Goal: Information Seeking & Learning: Learn about a topic

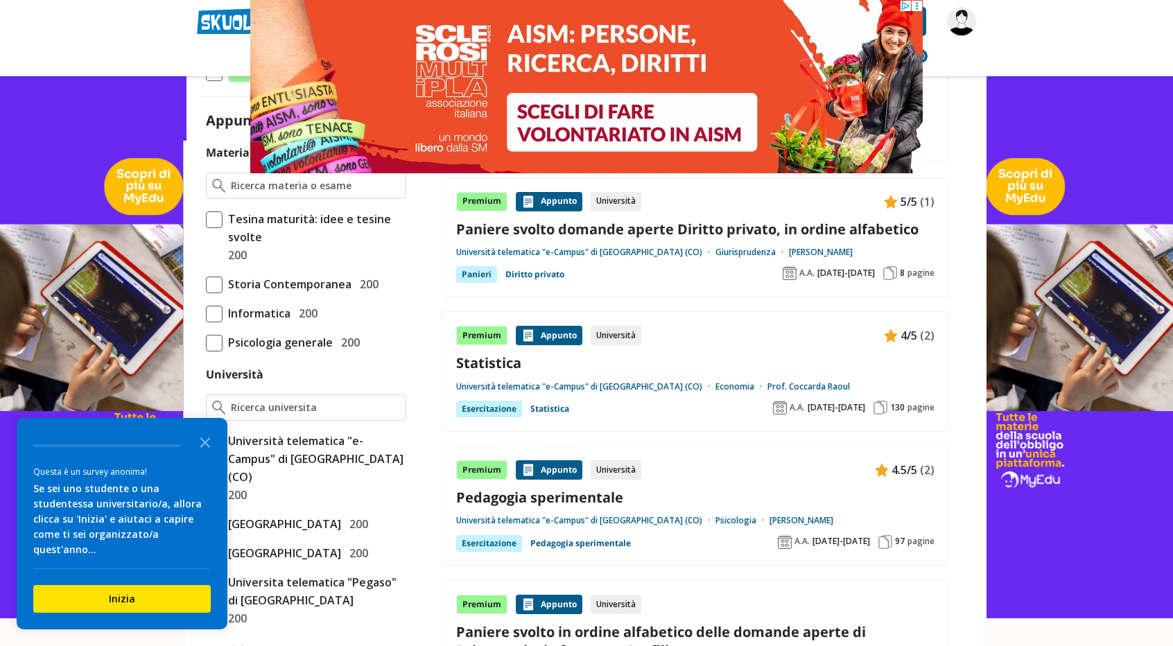
scroll to position [347, 0]
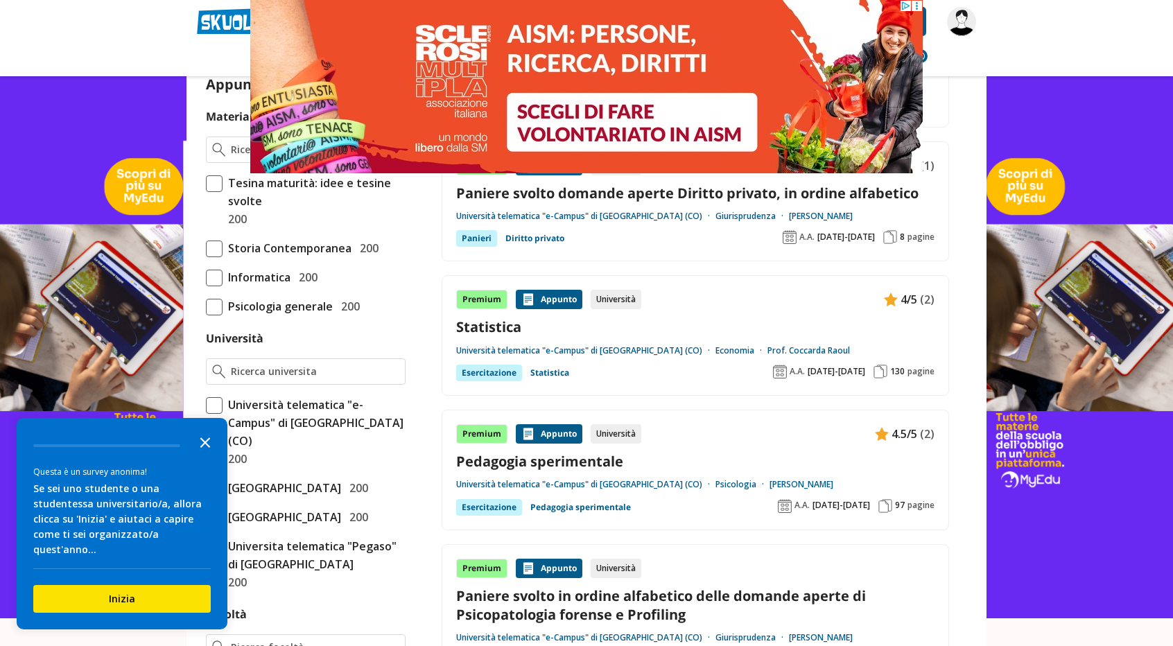
click at [200, 435] on icon "Close the survey" at bounding box center [205, 442] width 28 height 28
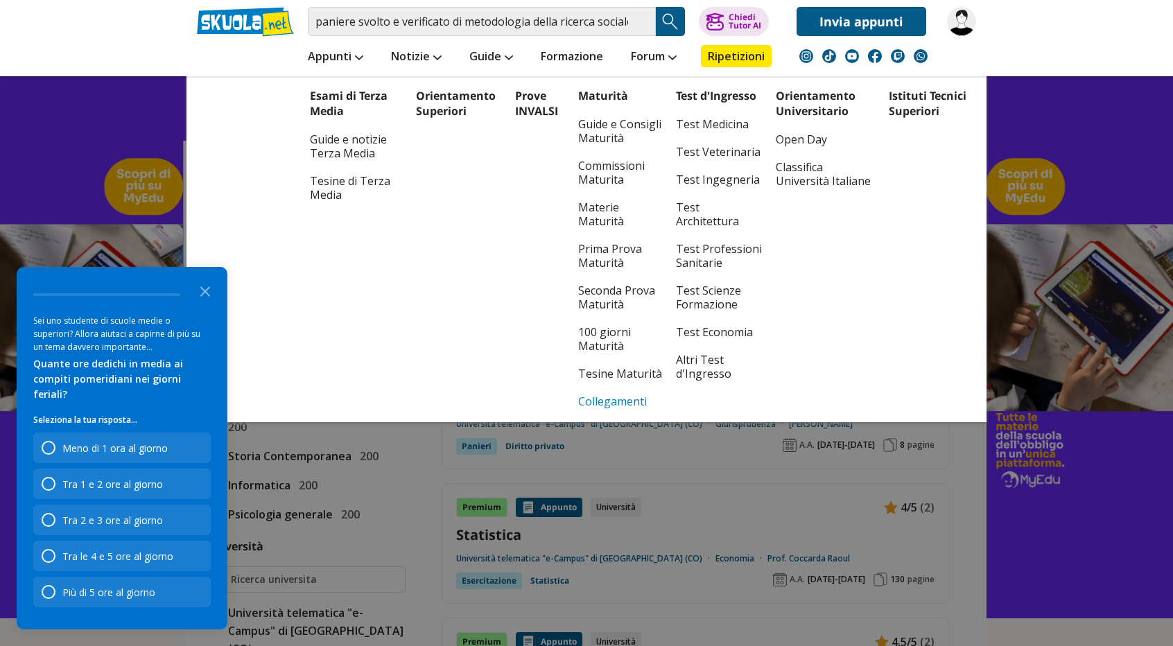
scroll to position [0, 0]
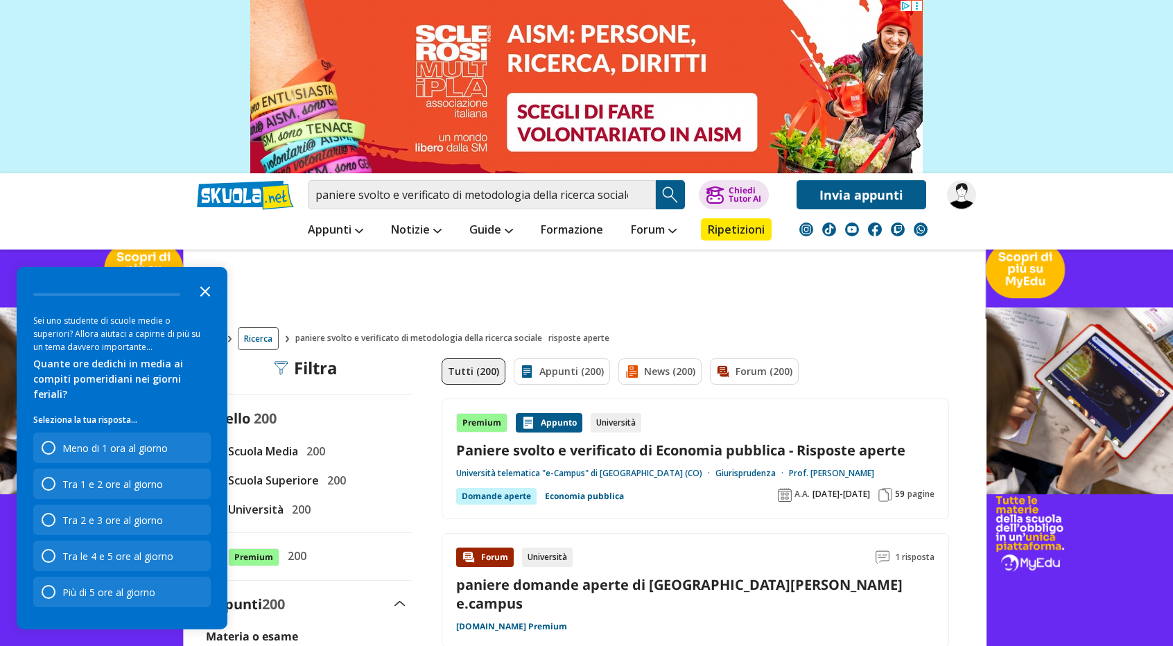
click at [208, 304] on icon "Close the survey" at bounding box center [205, 291] width 28 height 28
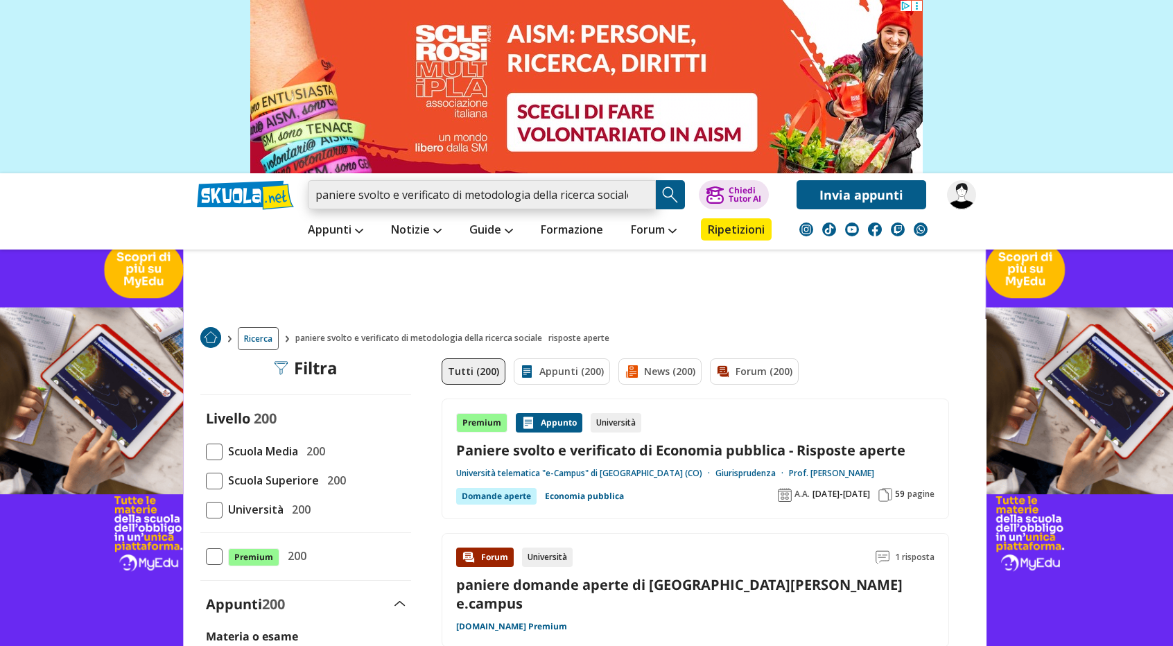
drag, startPoint x: 464, startPoint y: 195, endPoint x: 356, endPoint y: 199, distance: 108.9
click at [356, 199] on input "paniere svolto e verificato di metodologia della ricerca sociale risposte aperte" at bounding box center [482, 194] width 348 height 29
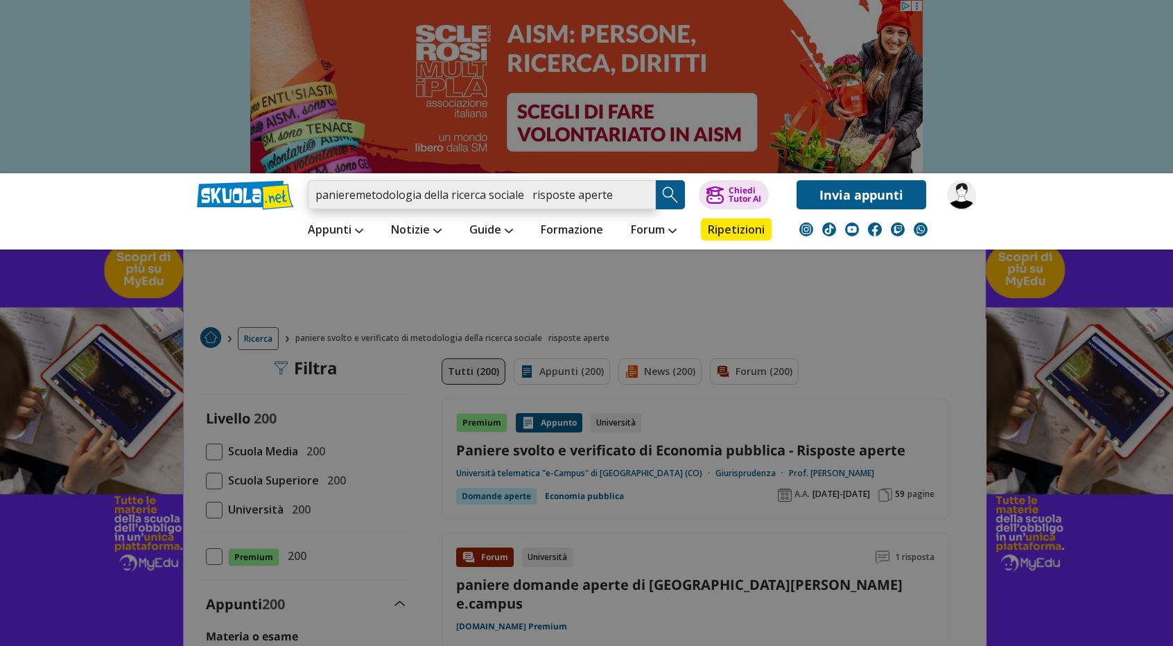
drag, startPoint x: 356, startPoint y: 199, endPoint x: 373, endPoint y: 201, distance: 17.5
click at [368, 201] on input "panieremetodologia della ricerca sociale risposte aperte" at bounding box center [482, 194] width 348 height 29
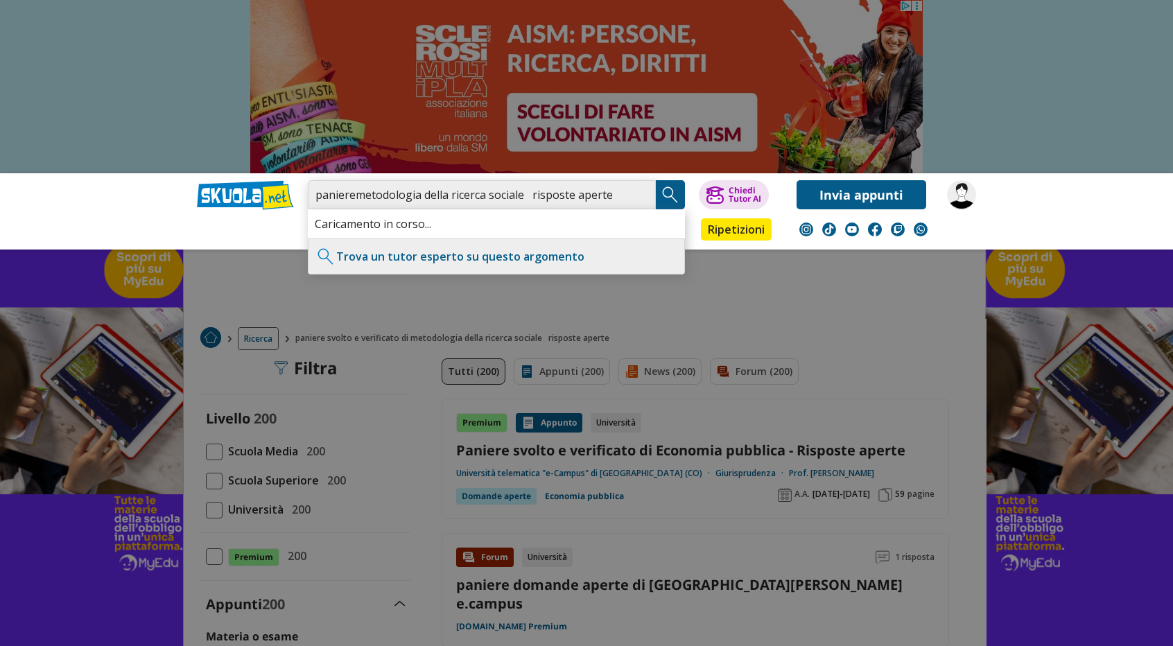
click at [353, 198] on input "panieremetodologia della ricerca sociale risposte aperte" at bounding box center [482, 194] width 348 height 29
drag, startPoint x: 530, startPoint y: 192, endPoint x: 639, endPoint y: 197, distance: 109.6
click at [639, 197] on input "paniere metodologia della ricerca sociale risposte aperte" at bounding box center [482, 194] width 348 height 29
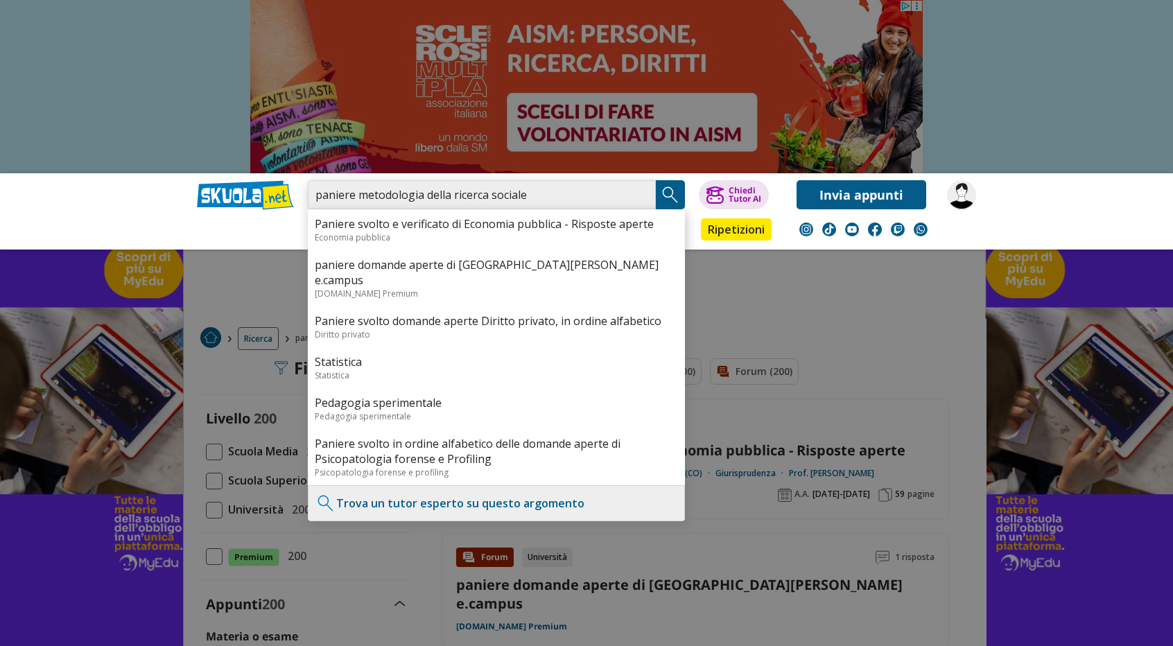
type input "paniere metodologia della ricerca sociale"
click at [664, 198] on img "Search Button" at bounding box center [670, 194] width 21 height 21
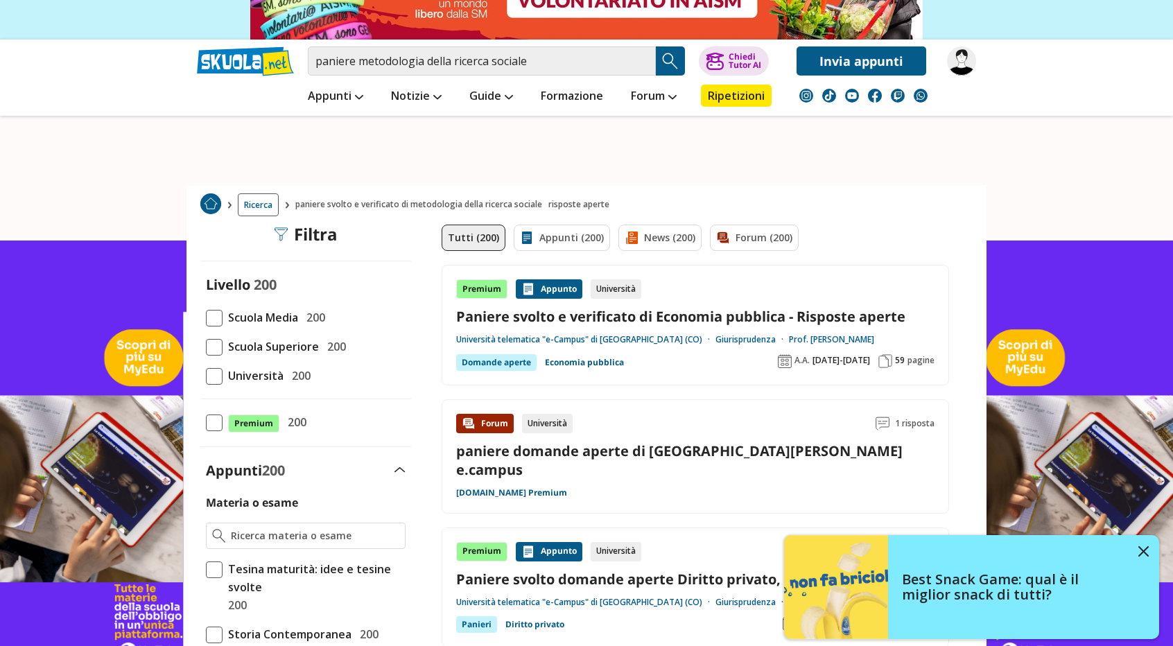
scroll to position [208, 0]
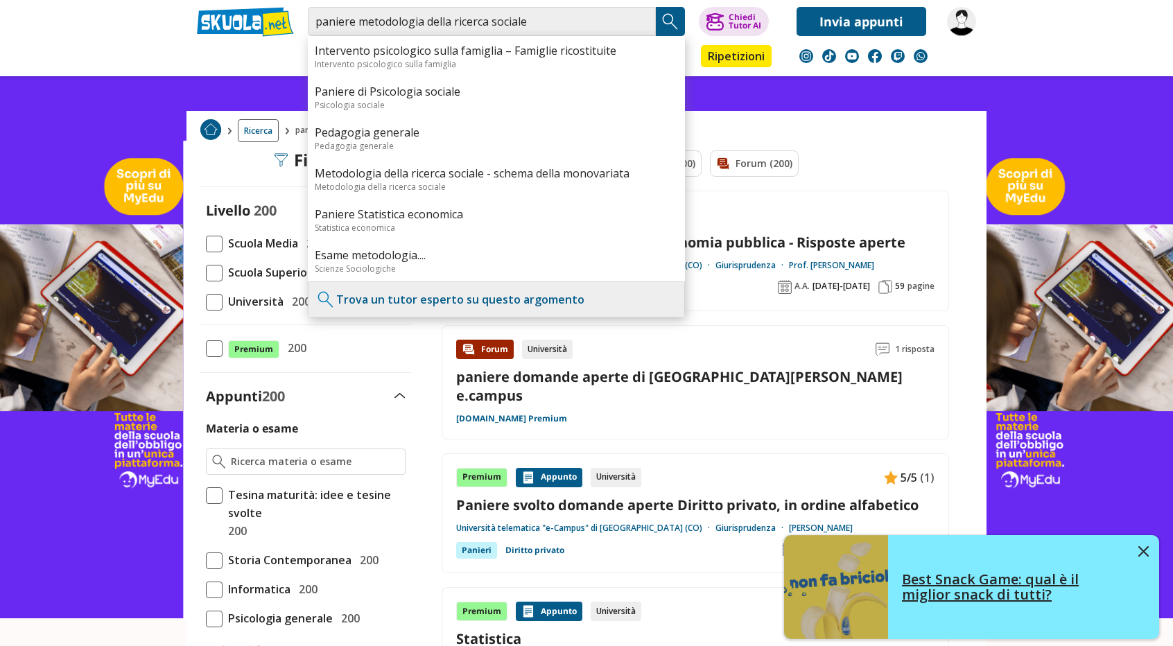
click at [1147, 557] on button at bounding box center [1143, 553] width 10 height 14
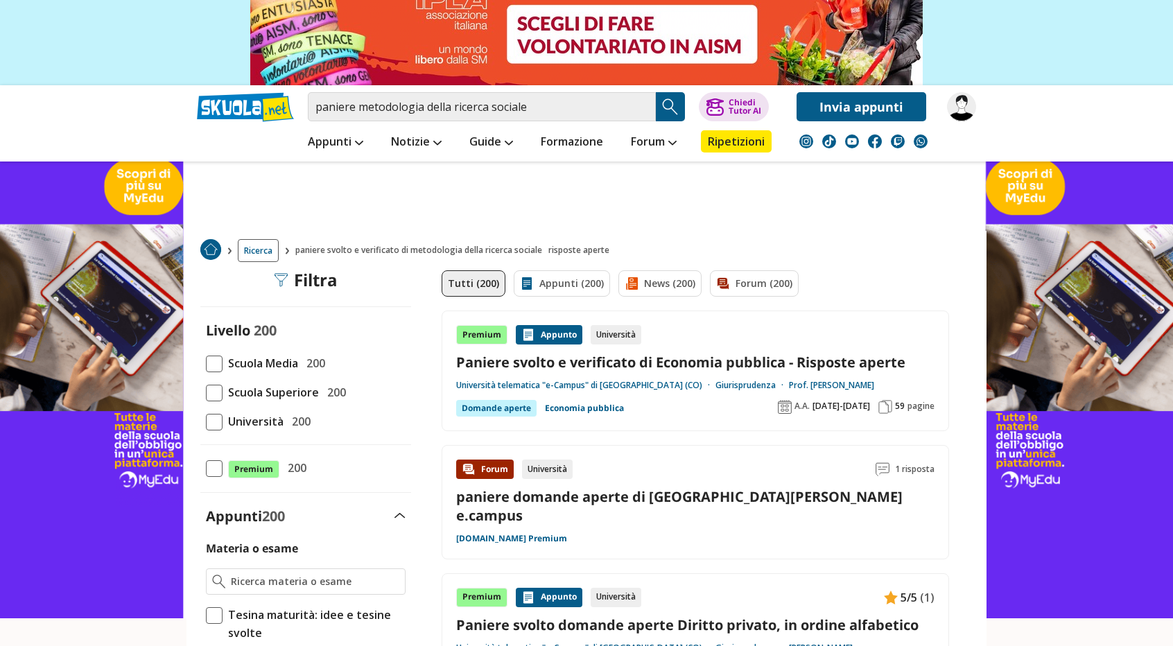
scroll to position [69, 0]
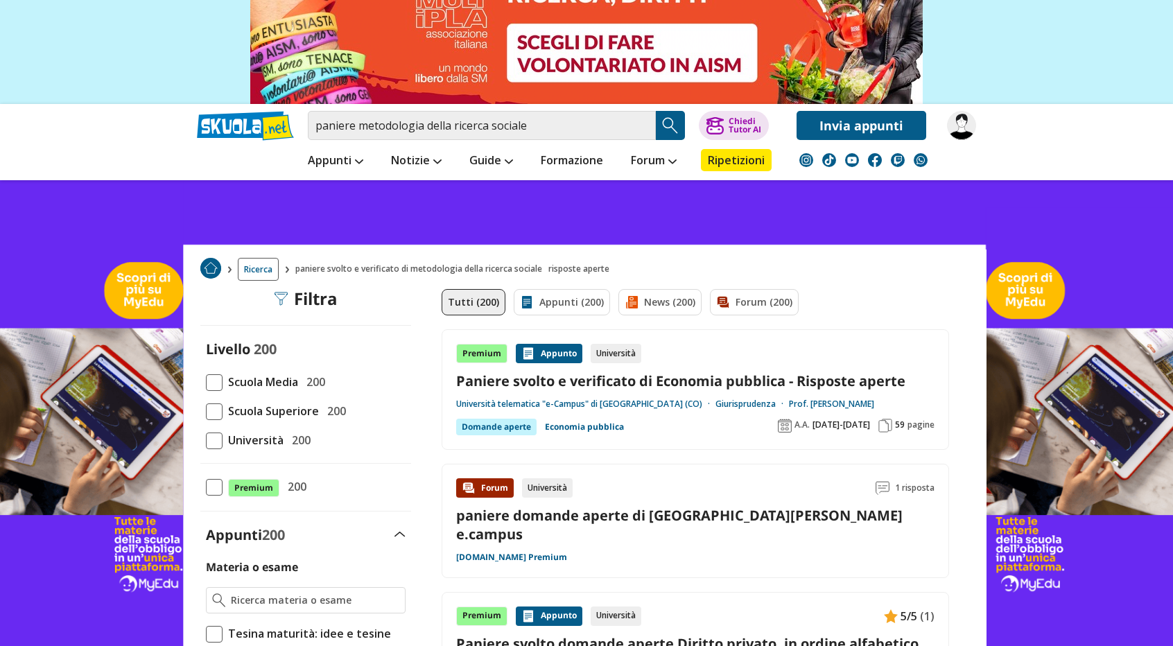
click at [668, 124] on img "Search Button" at bounding box center [670, 125] width 21 height 21
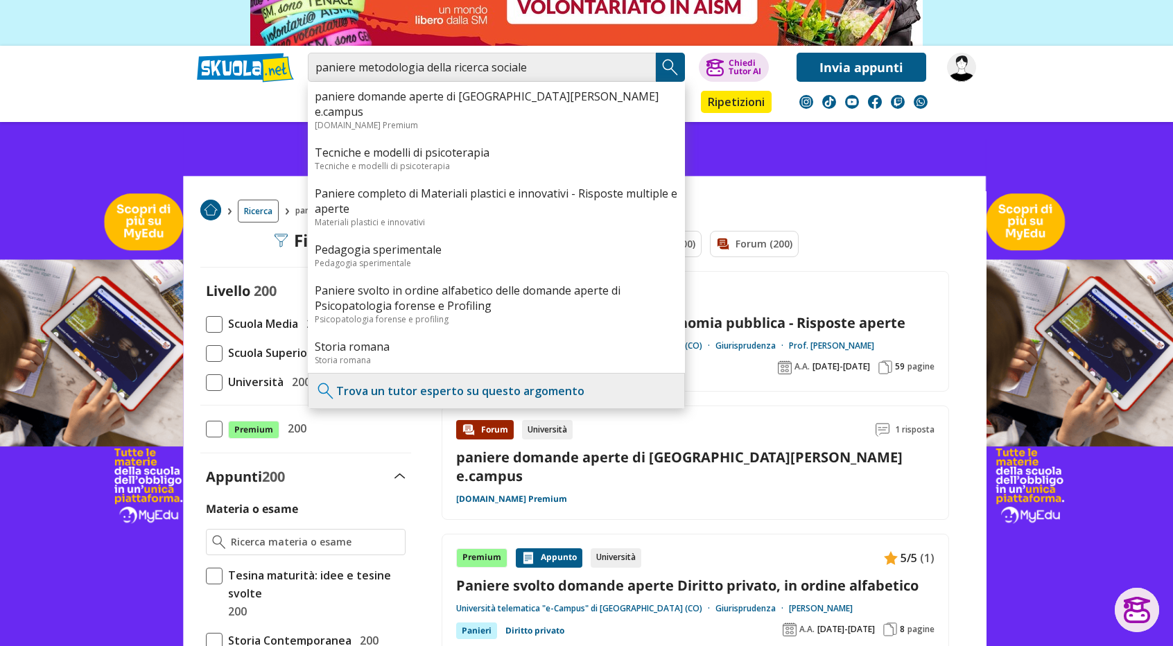
scroll to position [139, 0]
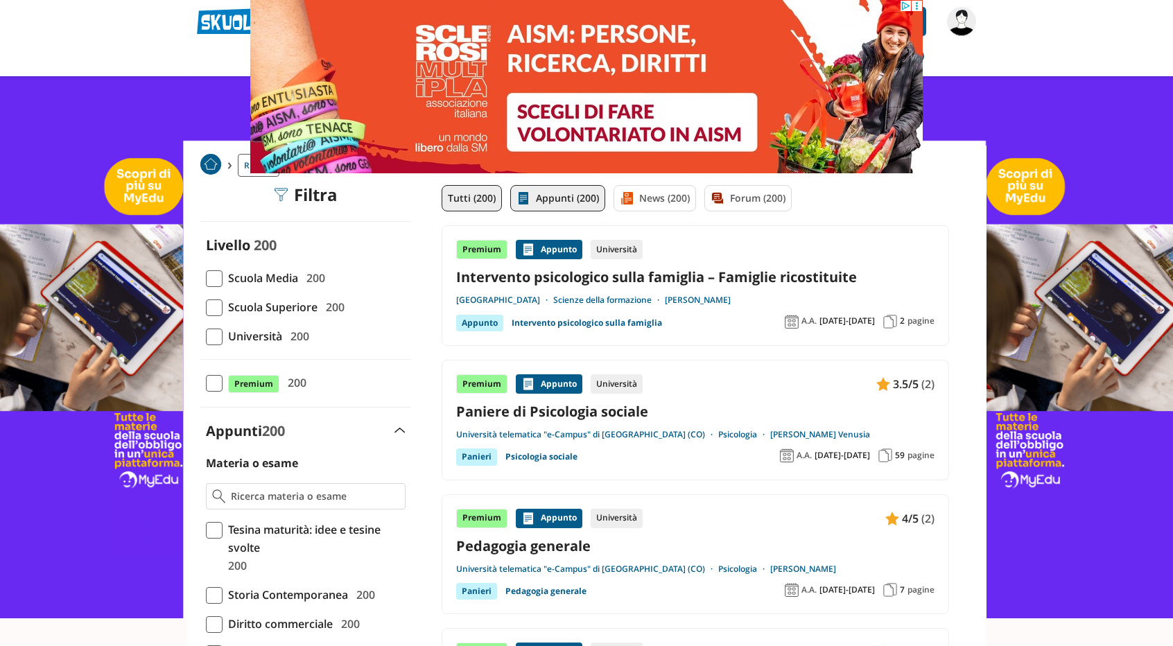
click at [577, 199] on link "Appunti (200)" at bounding box center [557, 198] width 95 height 26
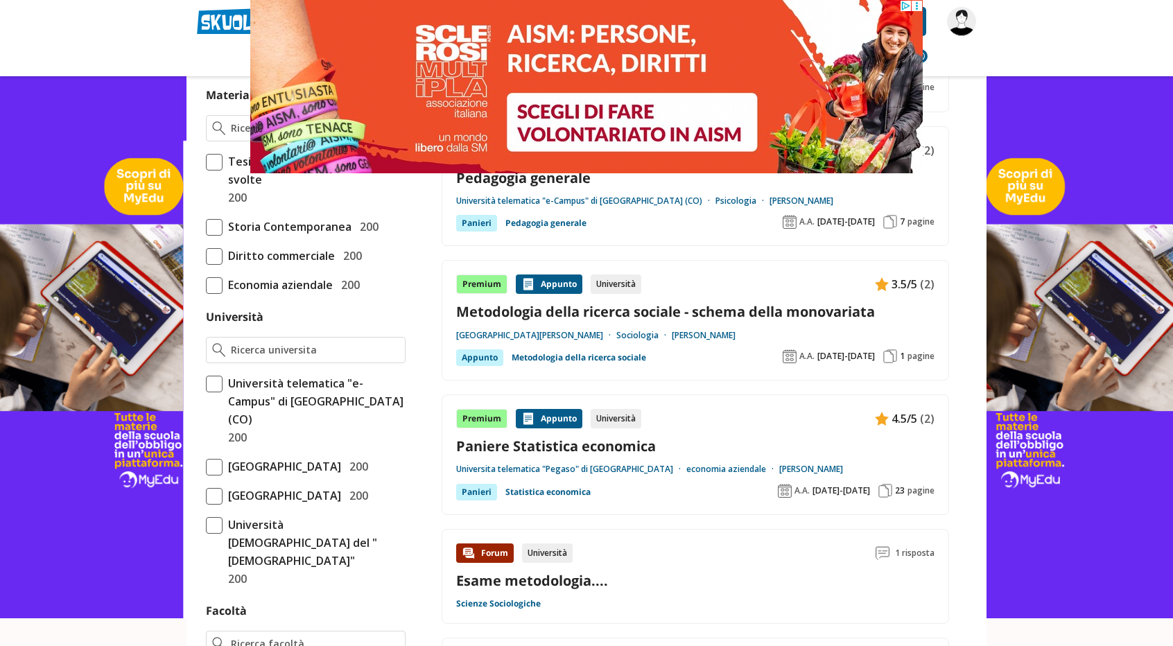
scroll to position [476, 0]
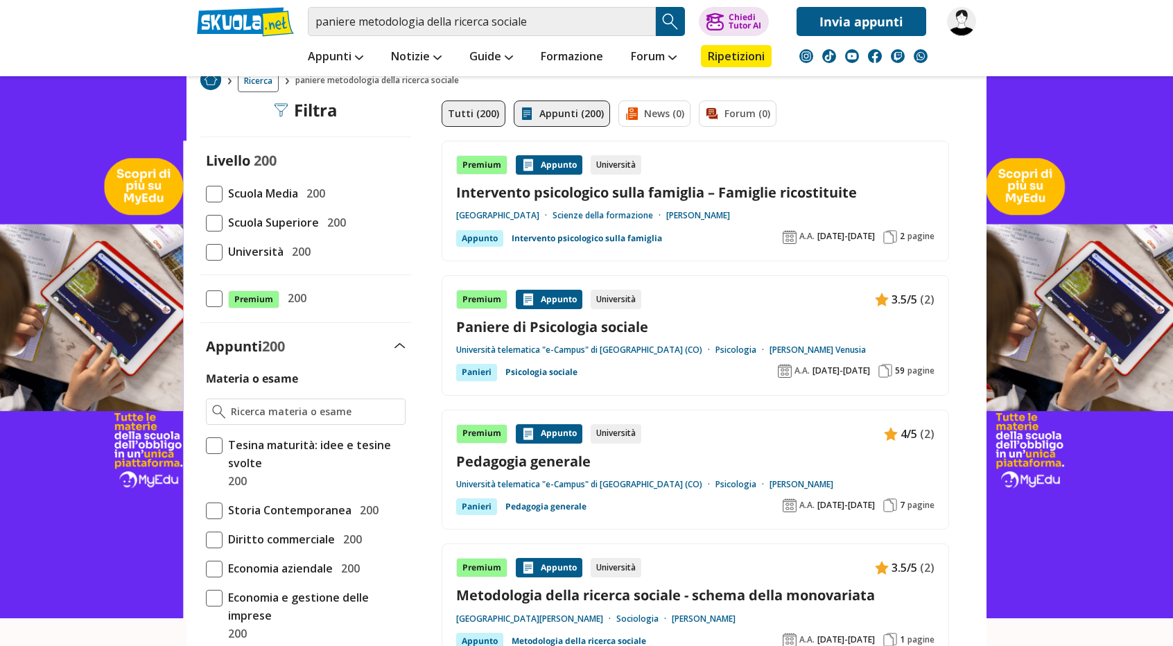
scroll to position [69, 0]
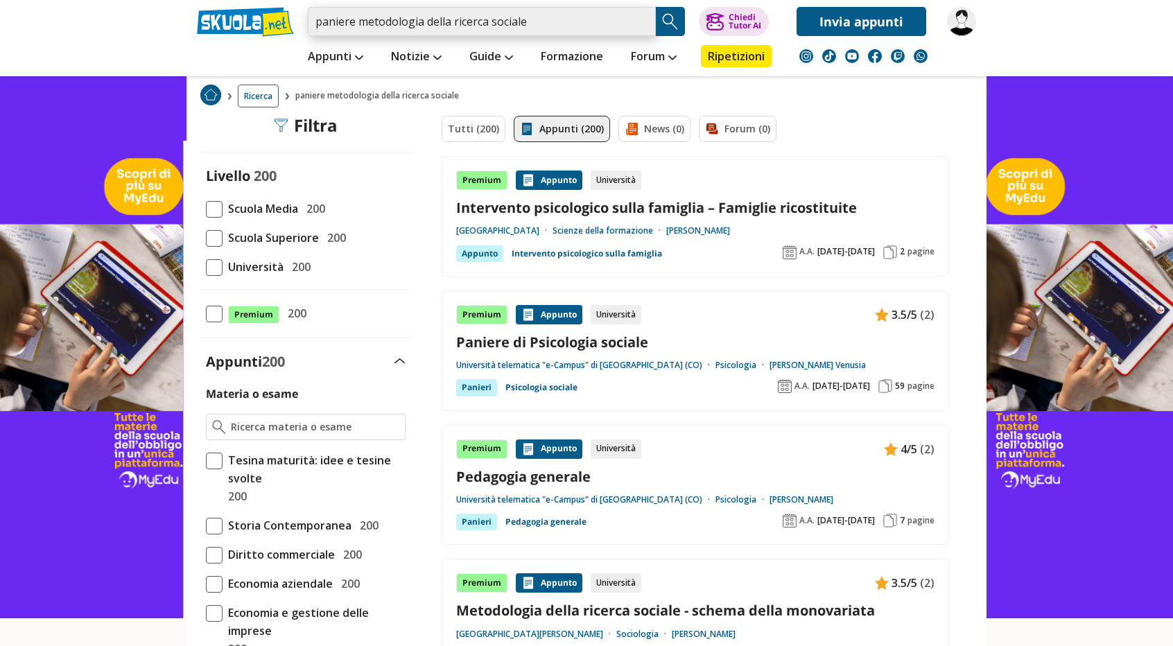
drag, startPoint x: 359, startPoint y: 27, endPoint x: 301, endPoint y: 28, distance: 58.3
click at [301, 28] on div "paniere metodologia della ricerca sociale Trova un tutor esperto su questo argo…" at bounding box center [586, 18] width 800 height 36
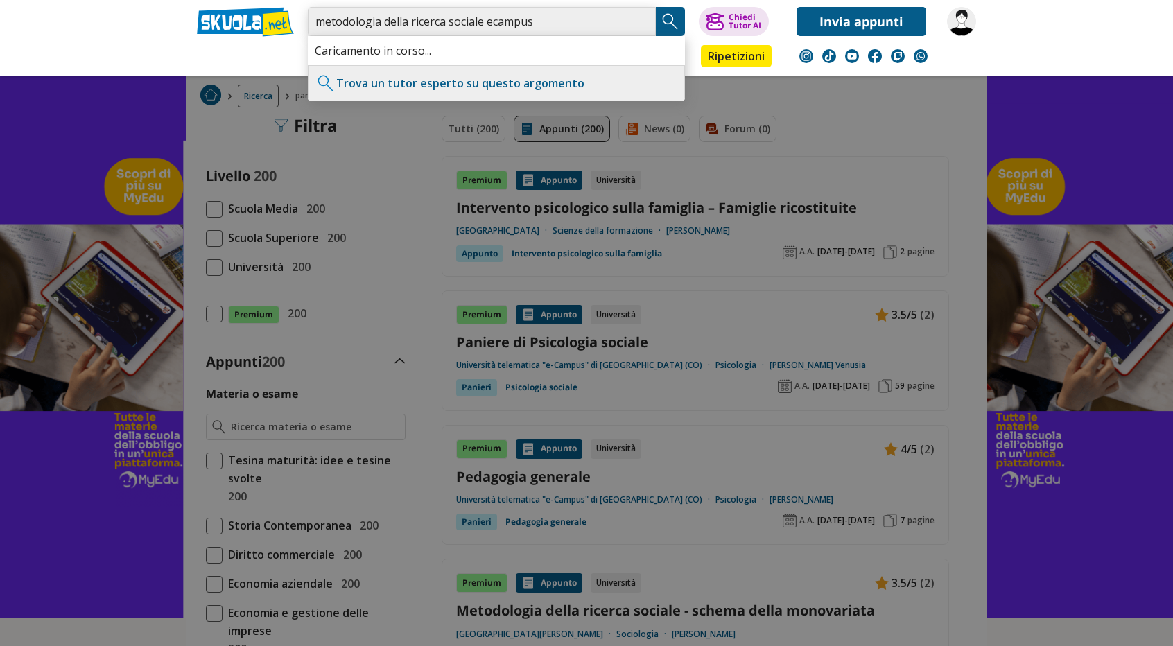
type input "metodologia della ricerca sociale ecampus"
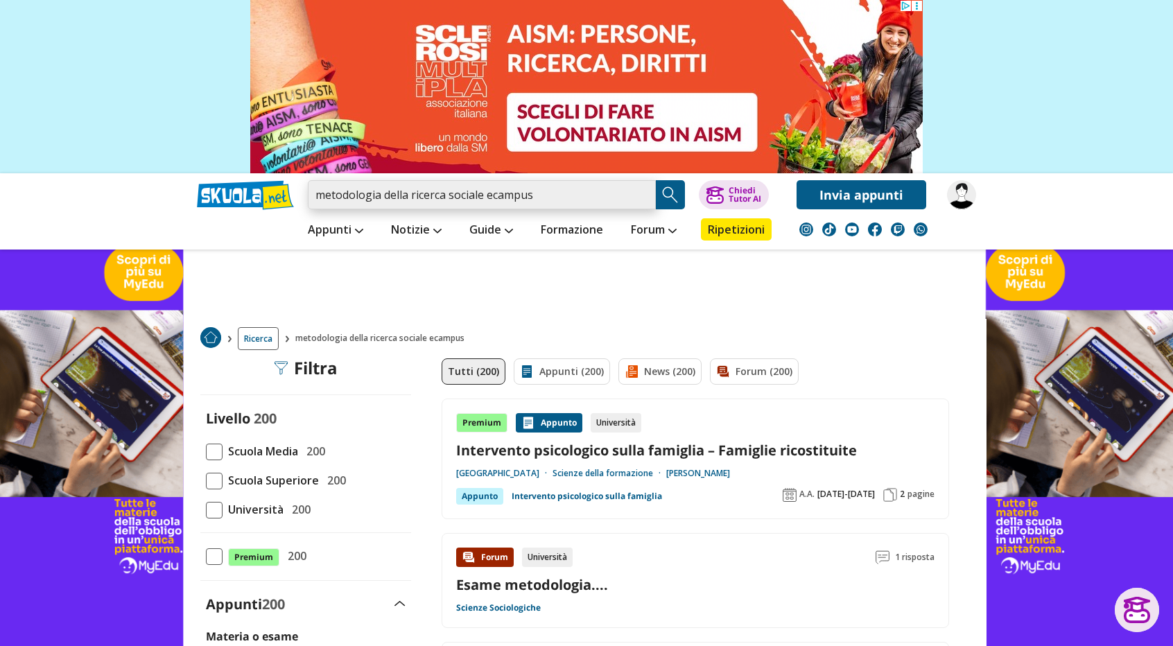
drag, startPoint x: 531, startPoint y: 198, endPoint x: 487, endPoint y: 204, distance: 44.8
click at [487, 204] on input "metodologia della ricerca sociale ecampus" at bounding box center [482, 194] width 348 height 29
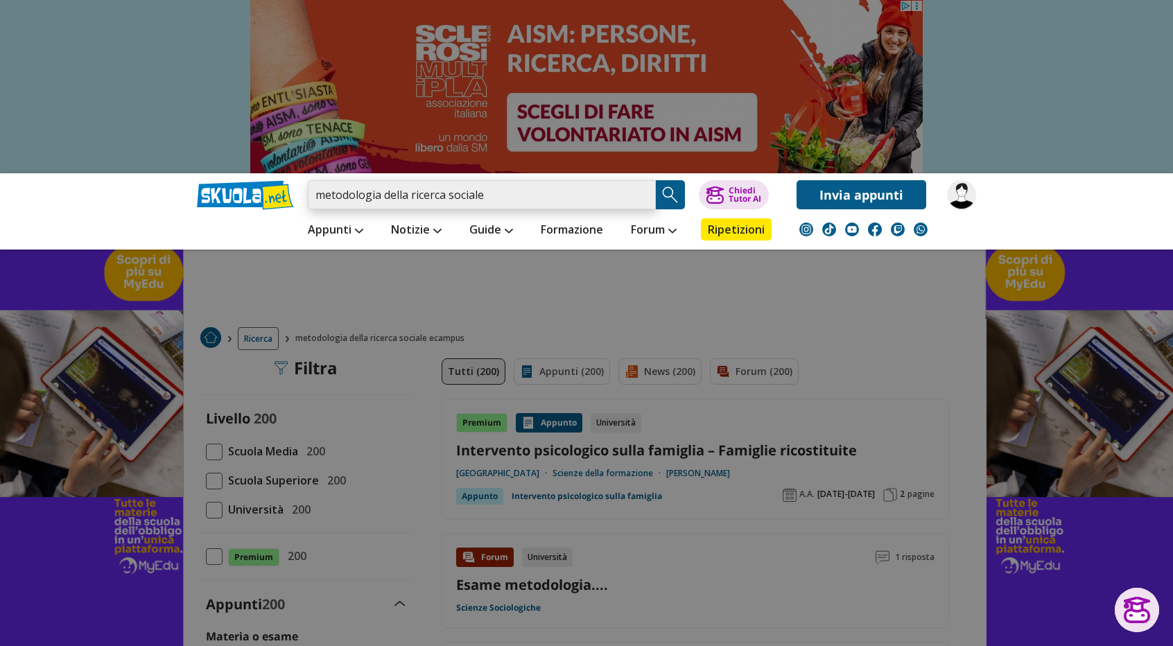
type input "metodologia della ricerca sociale"
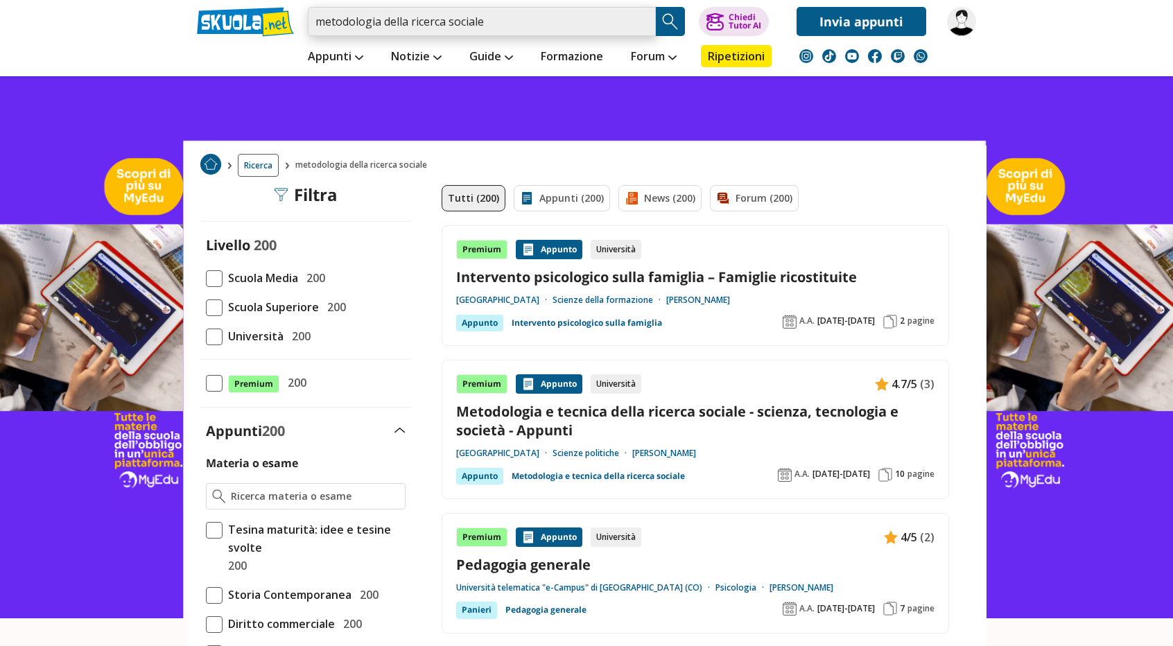
drag, startPoint x: 516, startPoint y: 24, endPoint x: 234, endPoint y: 58, distance: 283.4
click at [234, 58] on div "metodologia della ricerca sociale Trova un tutor esperto su questo argomento Ch…" at bounding box center [586, 38] width 800 height 76
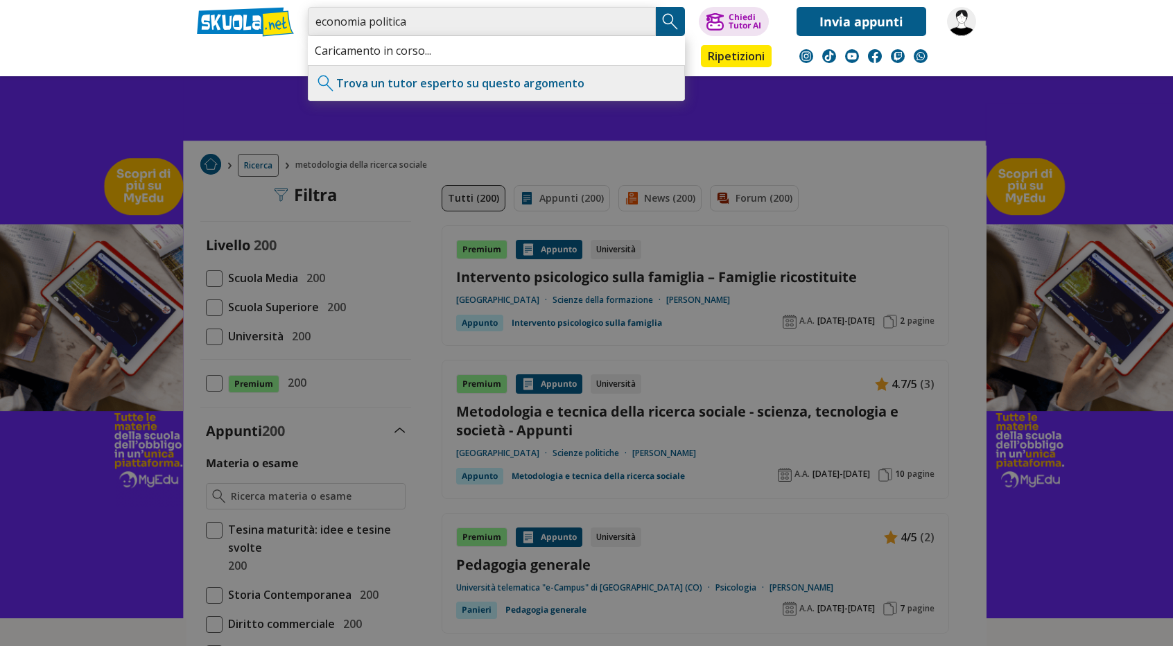
type input "economia politica"
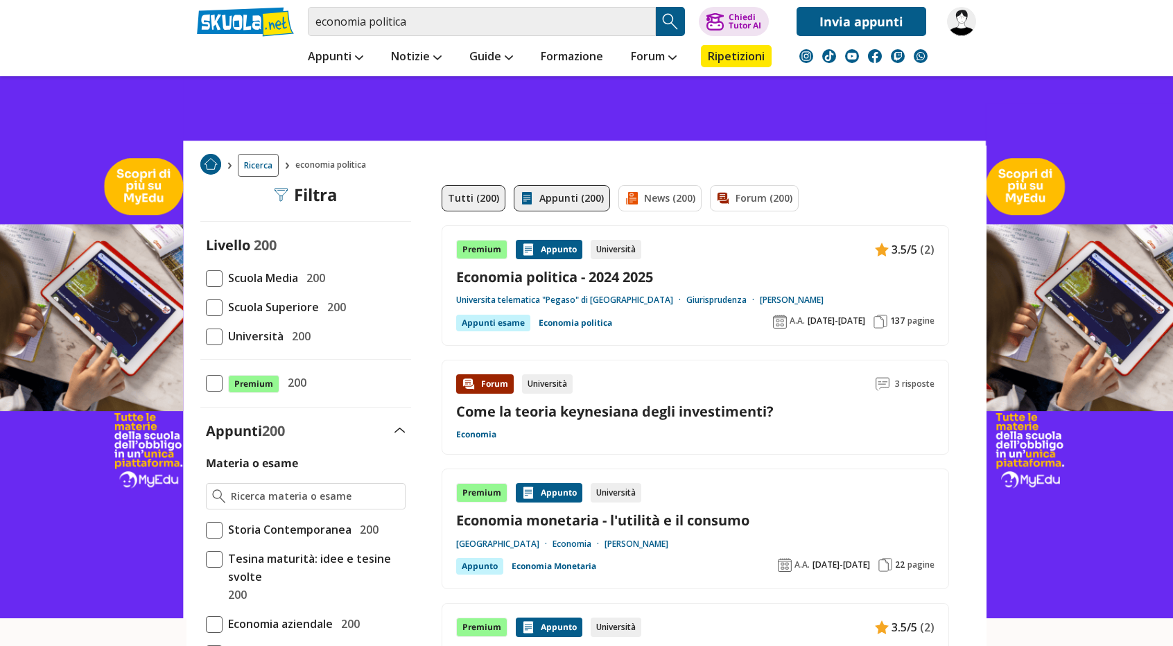
click at [538, 196] on link "Appunti (200)" at bounding box center [562, 198] width 96 height 26
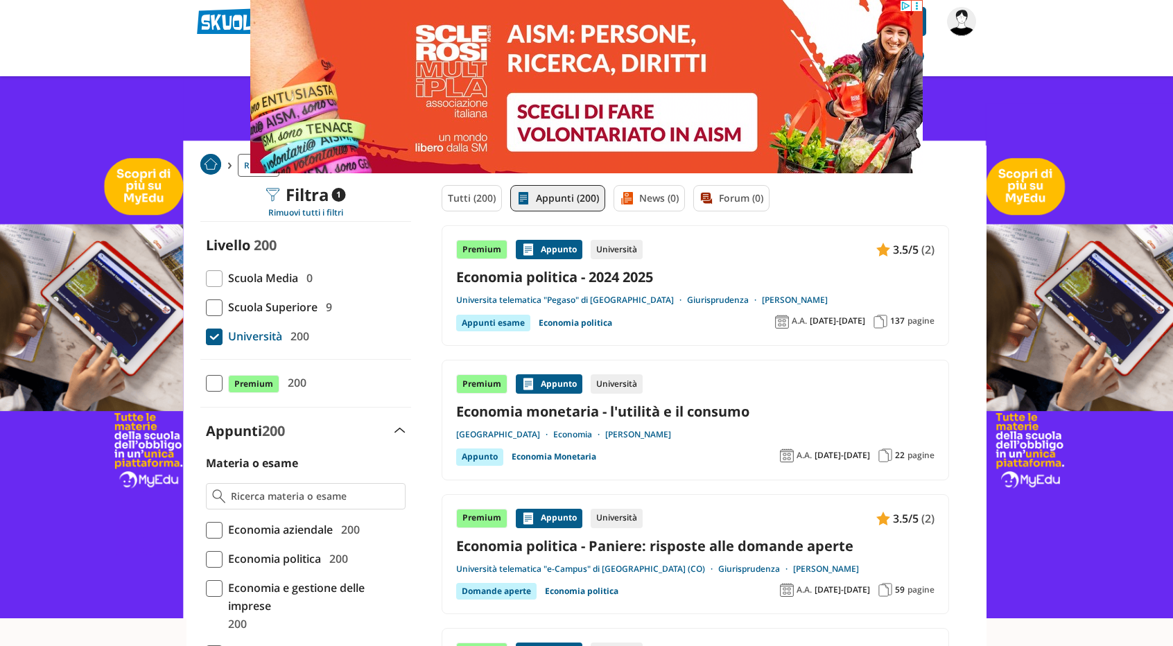
click at [210, 383] on span at bounding box center [214, 383] width 17 height 17
click at [206, 383] on input "Premium 200" at bounding box center [206, 383] width 0 height 0
click at [212, 338] on span at bounding box center [214, 337] width 17 height 17
click at [206, 336] on input "Università 200" at bounding box center [206, 336] width 0 height 0
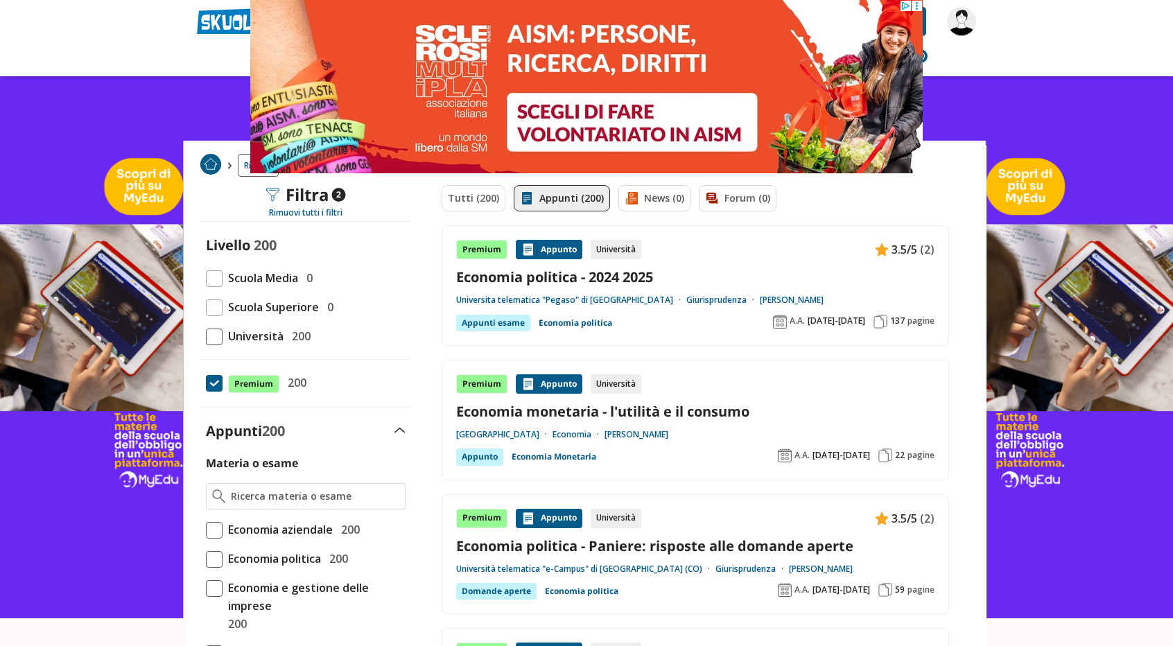
click at [213, 383] on span at bounding box center [214, 383] width 17 height 17
click at [206, 383] on input "Premium 200" at bounding box center [206, 383] width 0 height 0
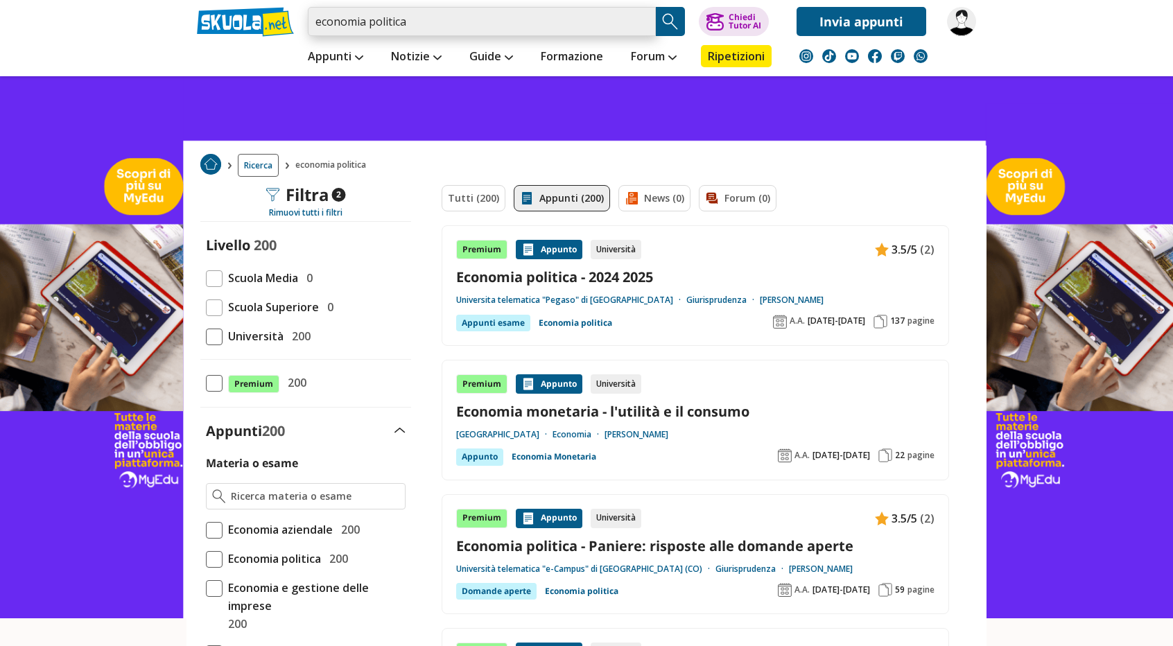
click at [445, 19] on input "economia politica" at bounding box center [482, 21] width 348 height 29
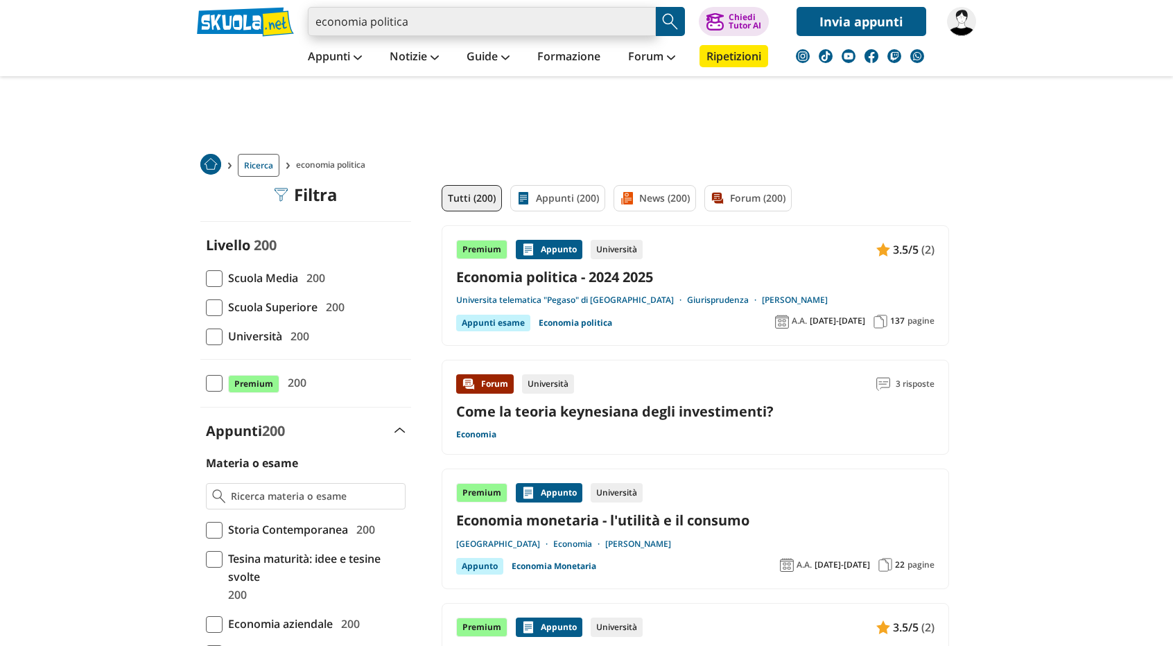
click at [431, 17] on input "economia politica" at bounding box center [482, 21] width 348 height 29
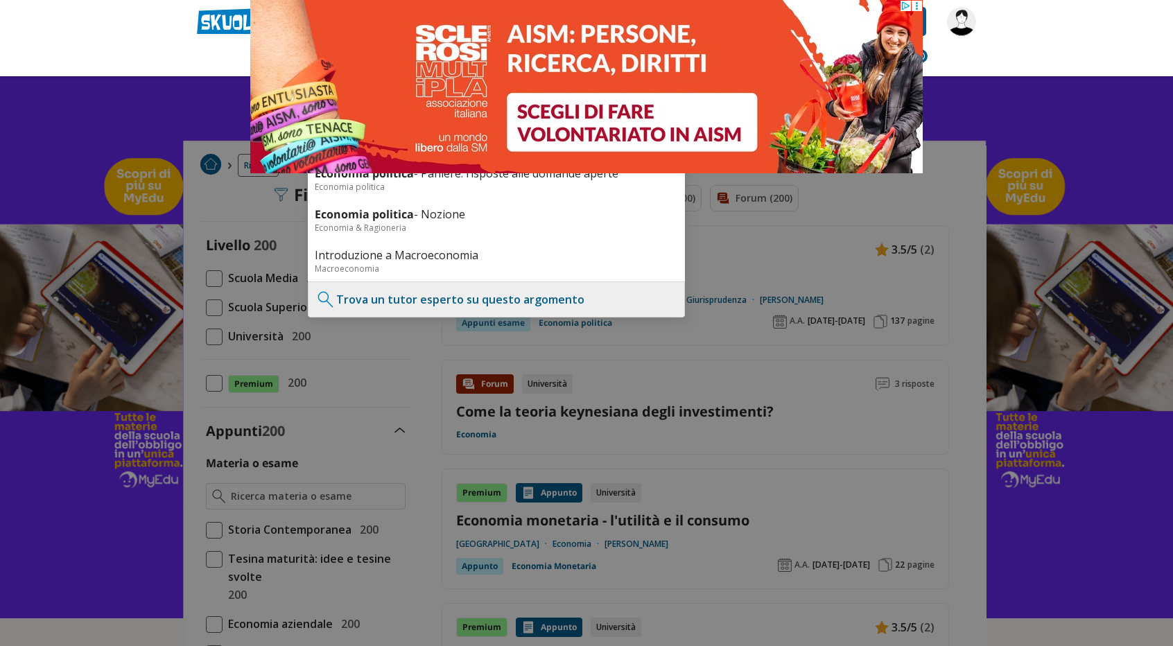
type input "economia politica ecampus"
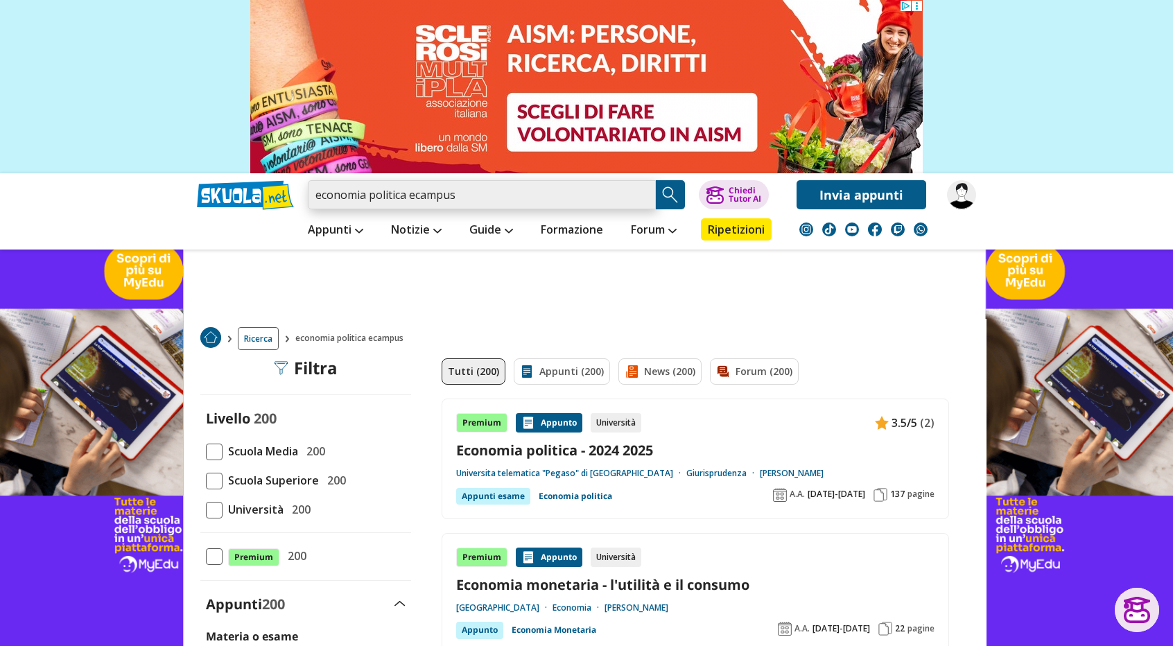
click at [315, 198] on input "economia politica ecampus" at bounding box center [482, 194] width 348 height 29
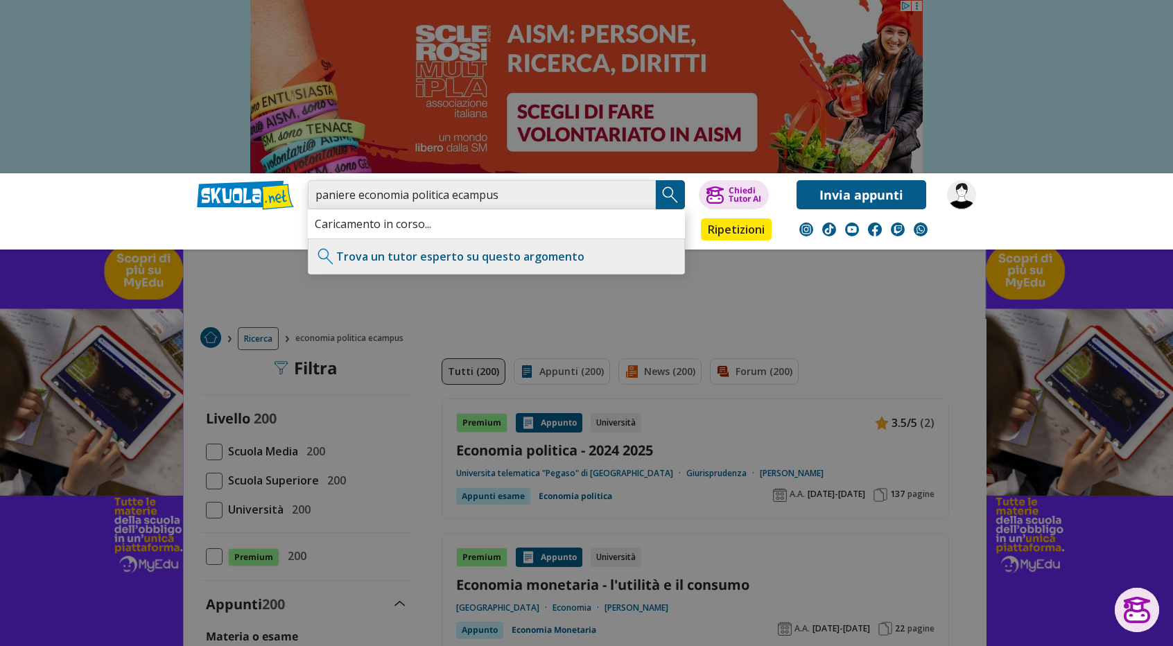
type input "paniere economia politica ecampus"
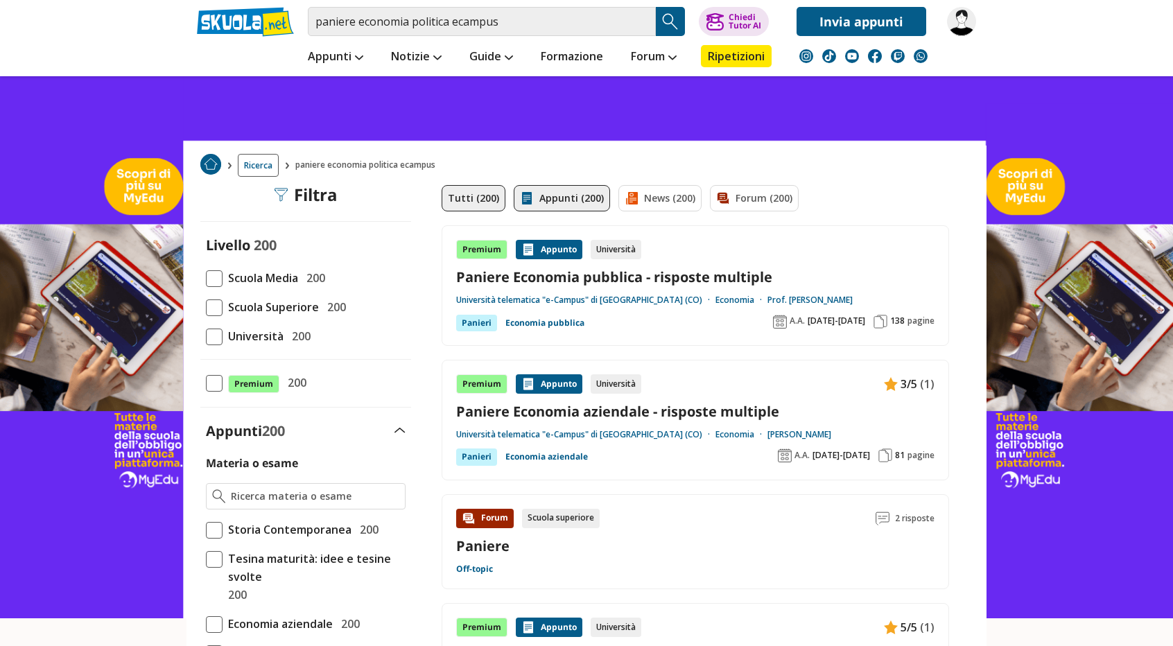
click at [543, 189] on link "Appunti (200)" at bounding box center [562, 198] width 96 height 26
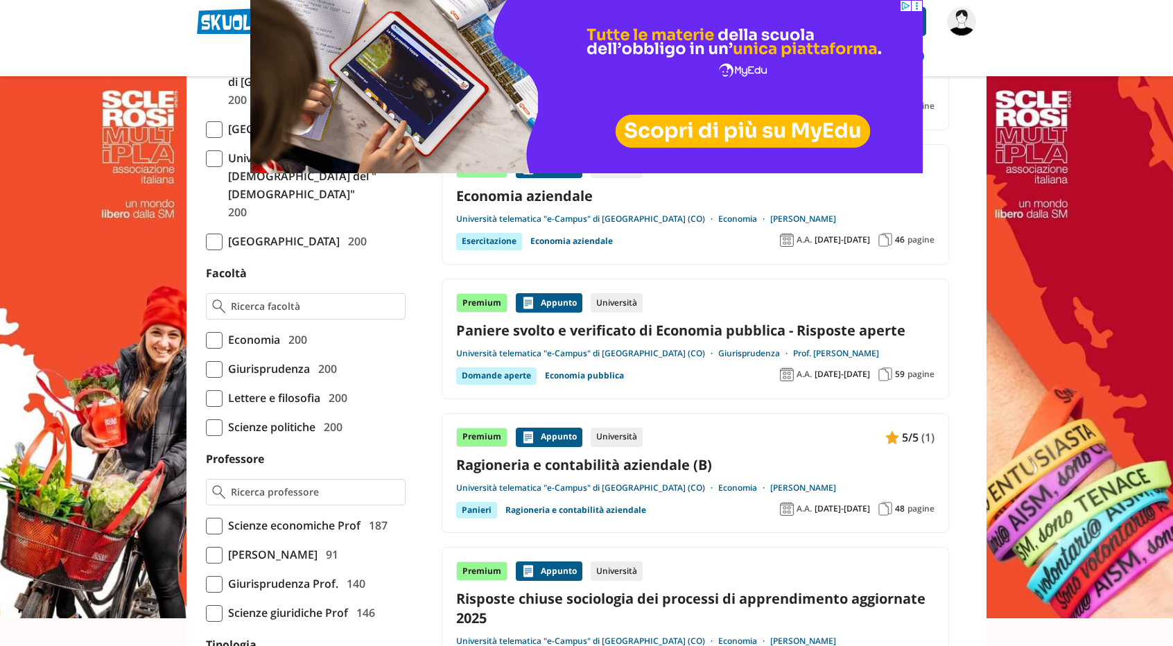
scroll to position [763, 0]
